Goal: Use online tool/utility

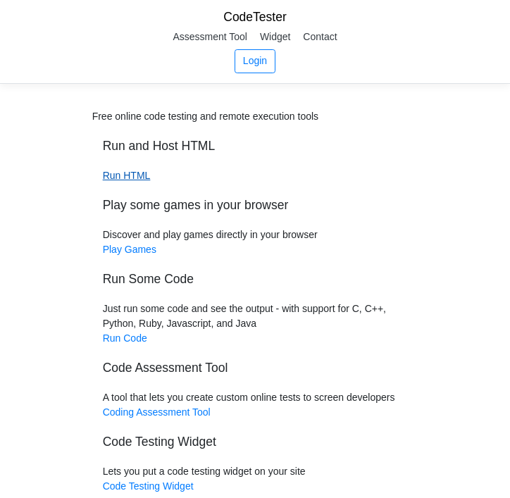
click at [120, 176] on link "Run HTML" at bounding box center [127, 175] width 48 height 11
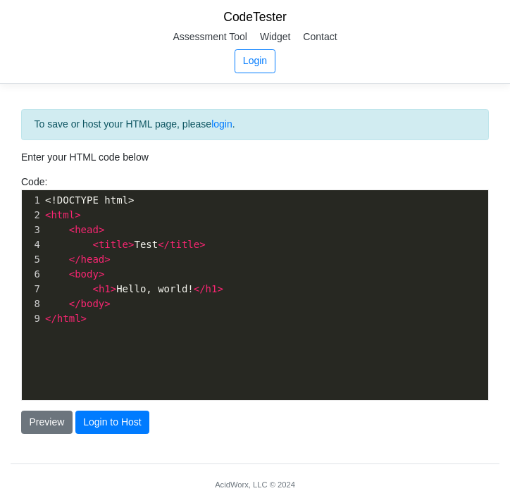
click at [142, 249] on span "< title > Test </ title >" at bounding box center [125, 244] width 161 height 11
click at [82, 358] on div "xxxxxxxxxx 1 <!DOCTYPE html> 2 < html > 3 < head > 4 < title > T est </ title >…" at bounding box center [265, 305] width 487 height 231
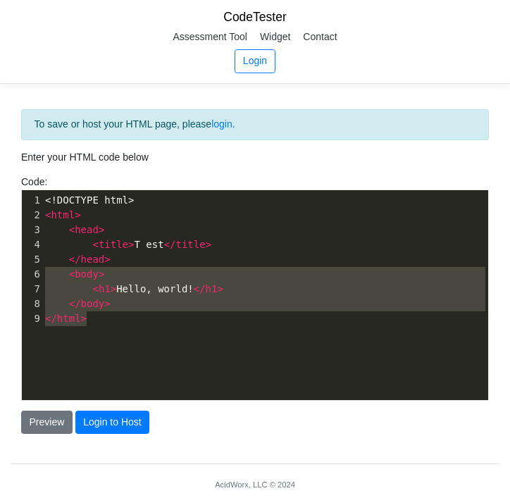
type textarea "<!DOCTYPE html> <html> <head> <title>T est</title> </head> <body> <h1>Hello, wo…"
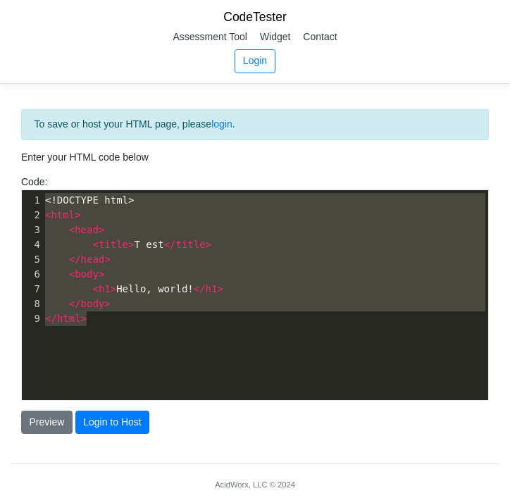
drag, startPoint x: 82, startPoint y: 331, endPoint x: 21, endPoint y: 192, distance: 152.0
click at [20, 193] on div "Code: <!DOCTYPE html> <html> <head> <title>Test</title> </head> <body> <h1>Hell…" at bounding box center [255, 288] width 489 height 226
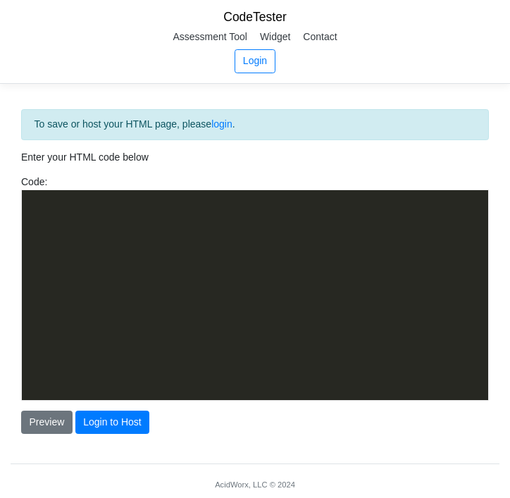
scroll to position [801, 0]
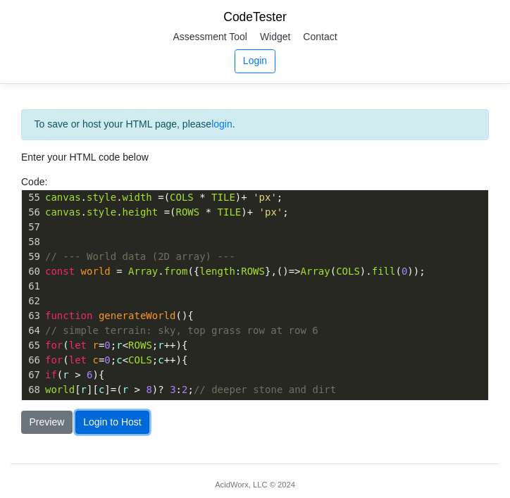
click at [101, 423] on button "Login to Host" at bounding box center [112, 423] width 75 height 24
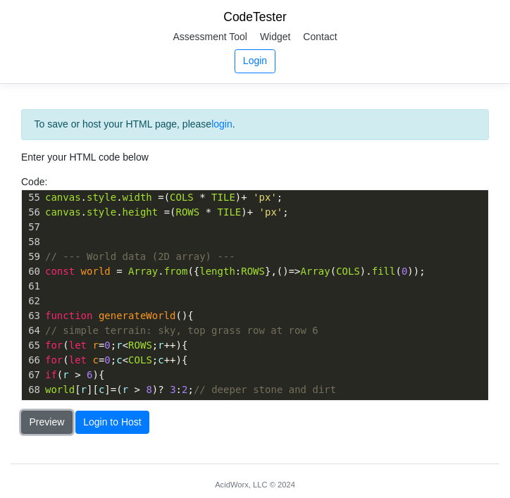
click at [46, 423] on button "Preview" at bounding box center [46, 423] width 51 height 24
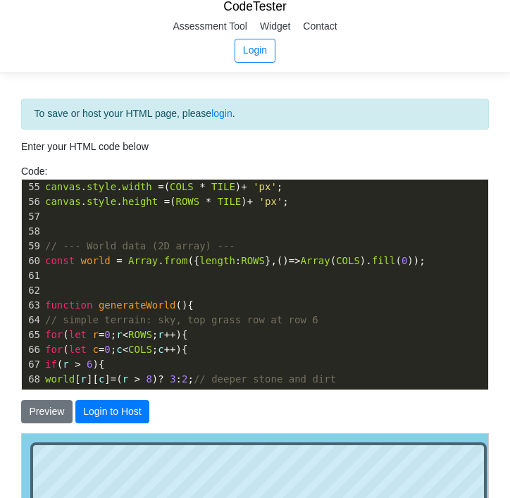
scroll to position [0, 0]
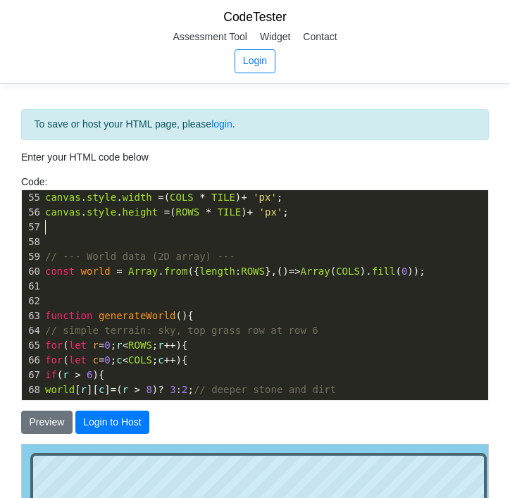
click at [108, 232] on pre "​" at bounding box center [265, 227] width 446 height 15
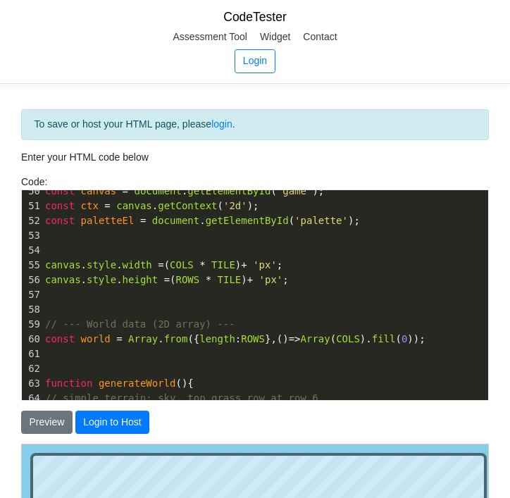
click at [128, 122] on div "To save or host your HTML page, please login ." at bounding box center [255, 124] width 468 height 31
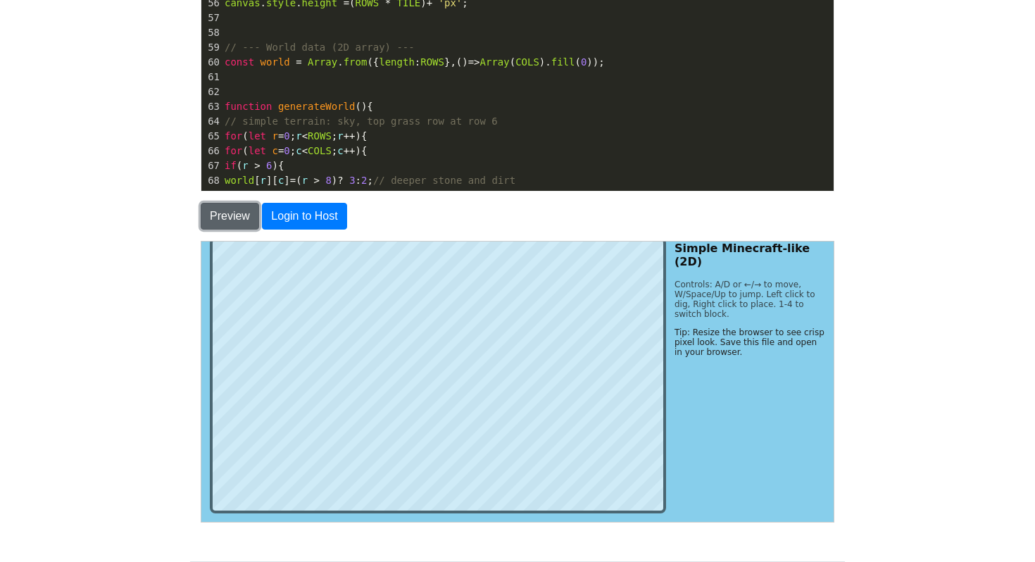
click at [223, 206] on button "Preview" at bounding box center [230, 216] width 58 height 27
